Goal: Find specific fact: Find specific fact

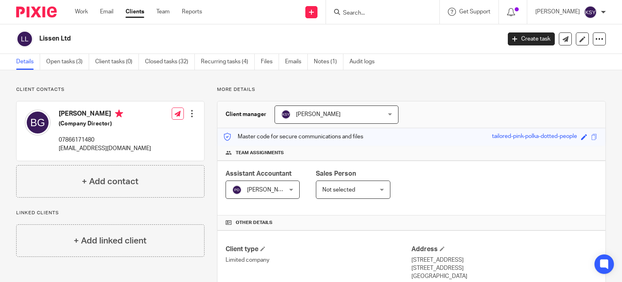
scroll to position [284, 0]
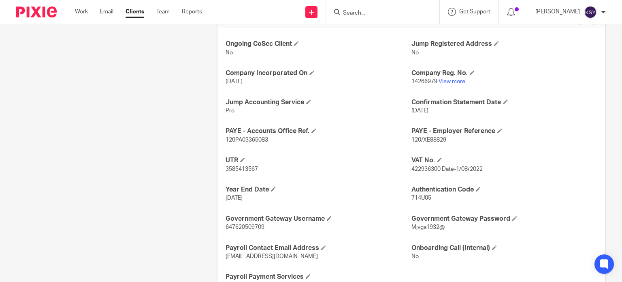
click at [65, 217] on div "Client contacts [PERSON_NAME] (Company Director) 07866171480 [EMAIL_ADDRESS][DO…" at bounding box center [104, 52] width 201 height 499
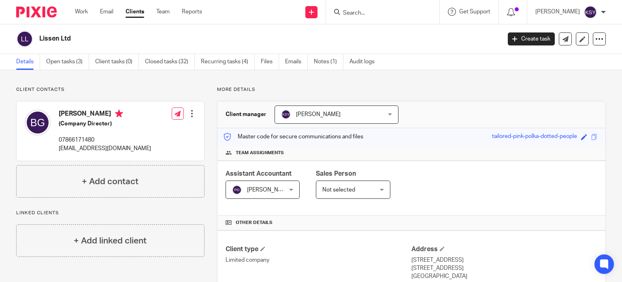
click at [350, 11] on input "Search" at bounding box center [378, 13] width 73 height 7
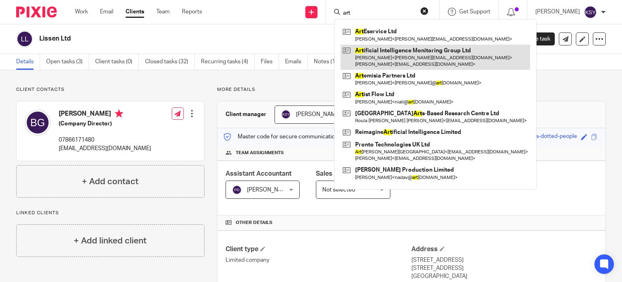
type input "art"
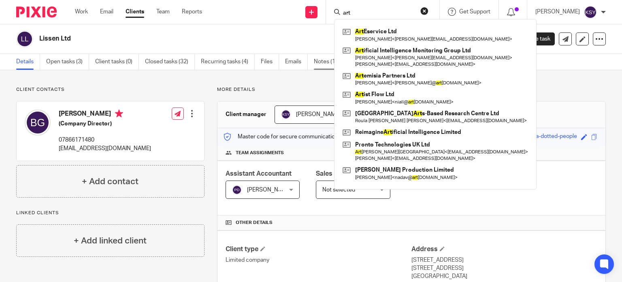
drag, startPoint x: 384, startPoint y: 54, endPoint x: 315, endPoint y: 58, distance: 69.4
click at [384, 54] on link at bounding box center [436, 57] width 190 height 25
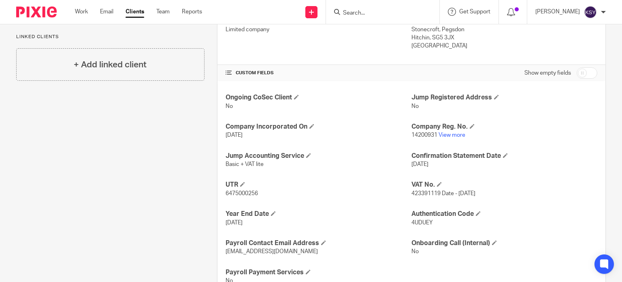
scroll to position [261, 0]
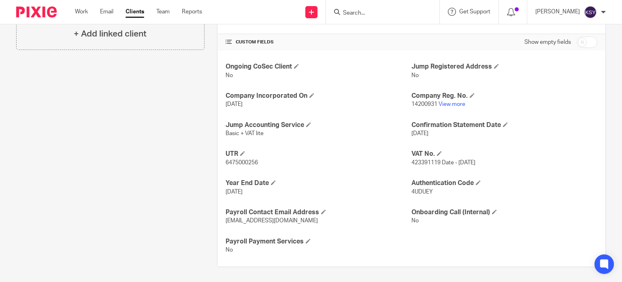
click at [251, 163] on span "6475000256" at bounding box center [242, 163] width 32 height 6
click at [433, 164] on span "423391119 Date - 28 June 2022" at bounding box center [444, 163] width 64 height 6
drag, startPoint x: 433, startPoint y: 164, endPoint x: 420, endPoint y: 164, distance: 13.0
click at [420, 164] on span "423391119 Date - 28 June 2022" at bounding box center [444, 163] width 64 height 6
copy span "423391119"
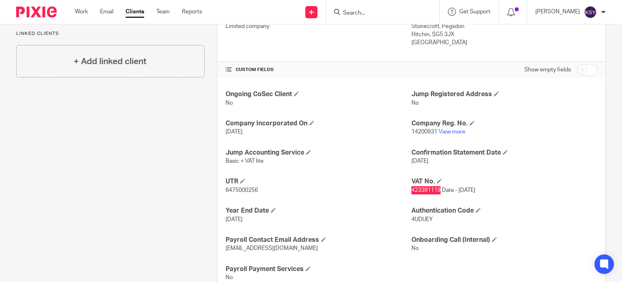
scroll to position [220, 0]
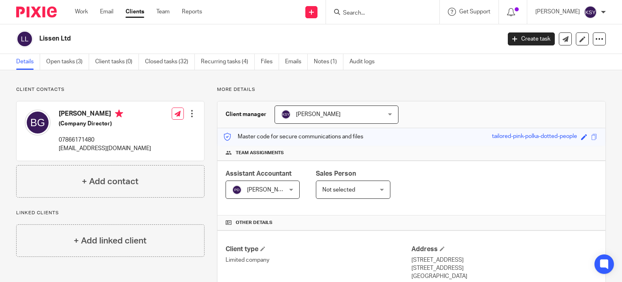
scroll to position [284, 0]
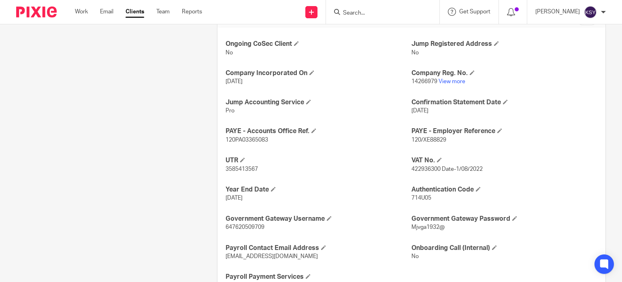
click at [445, 140] on p "120/XE88829" at bounding box center [505, 140] width 186 height 8
drag, startPoint x: 445, startPoint y: 140, endPoint x: 411, endPoint y: 140, distance: 33.6
click at [412, 140] on p "120/XE88829" at bounding box center [505, 140] width 186 height 8
click at [412, 140] on span "120/XE88829" at bounding box center [429, 140] width 35 height 6
